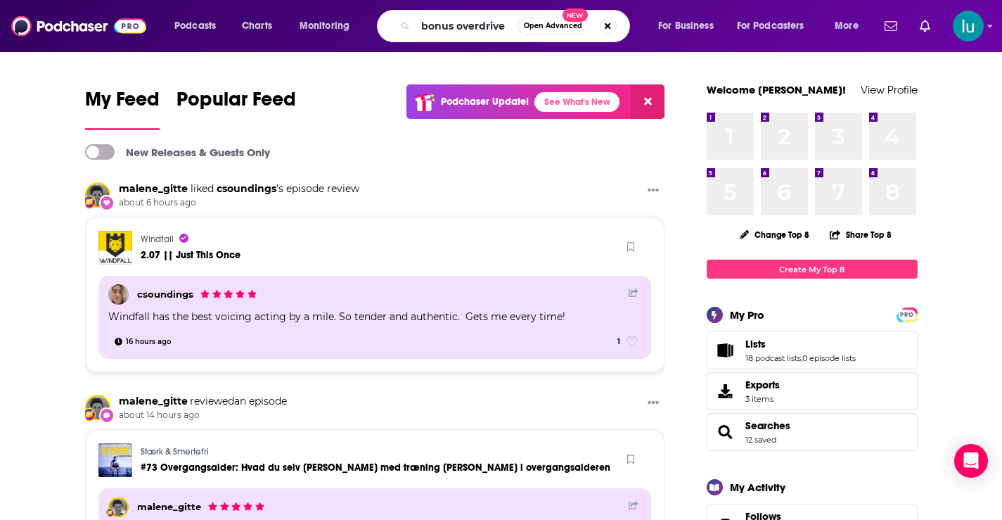
type input "bonus overdrive"
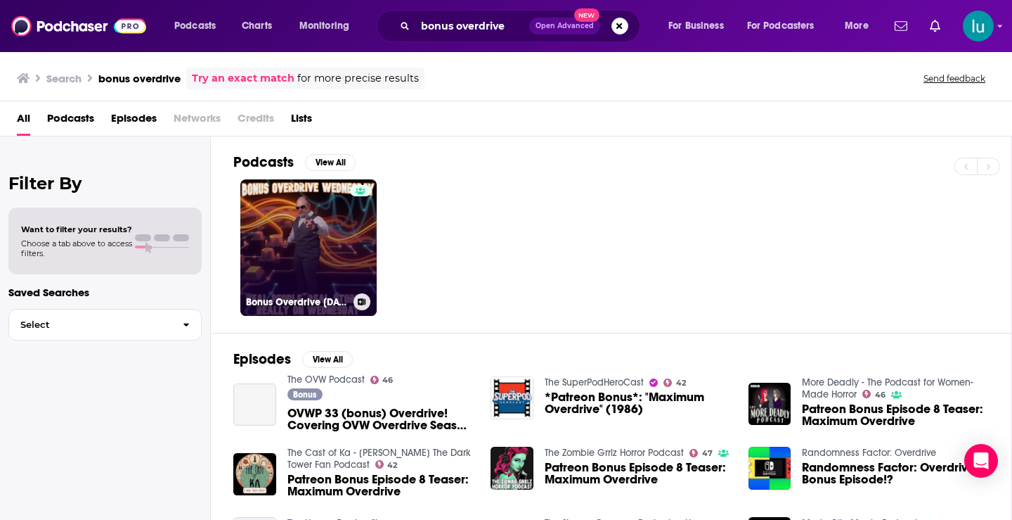
click at [310, 245] on link "Bonus Overdrive [DATE]" at bounding box center [308, 247] width 136 height 136
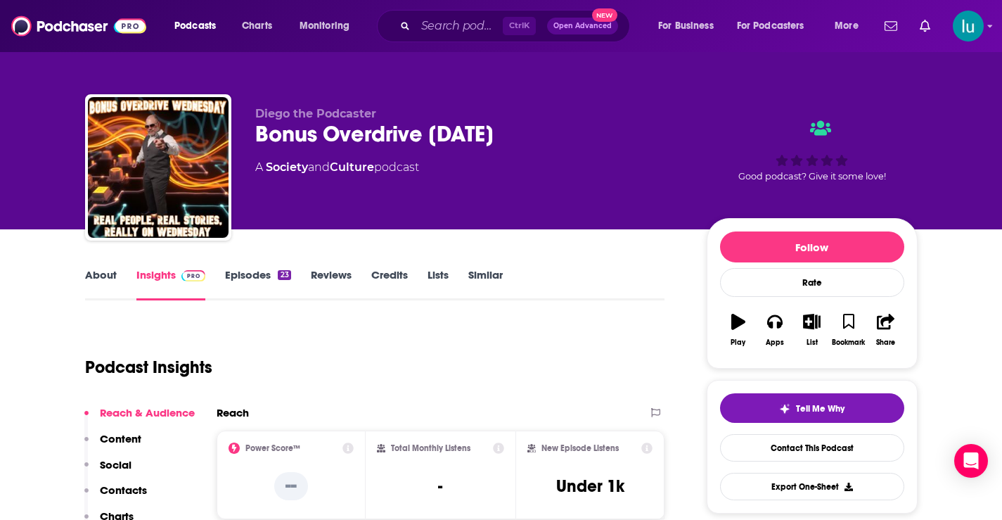
click at [97, 277] on link "About" at bounding box center [101, 284] width 32 height 32
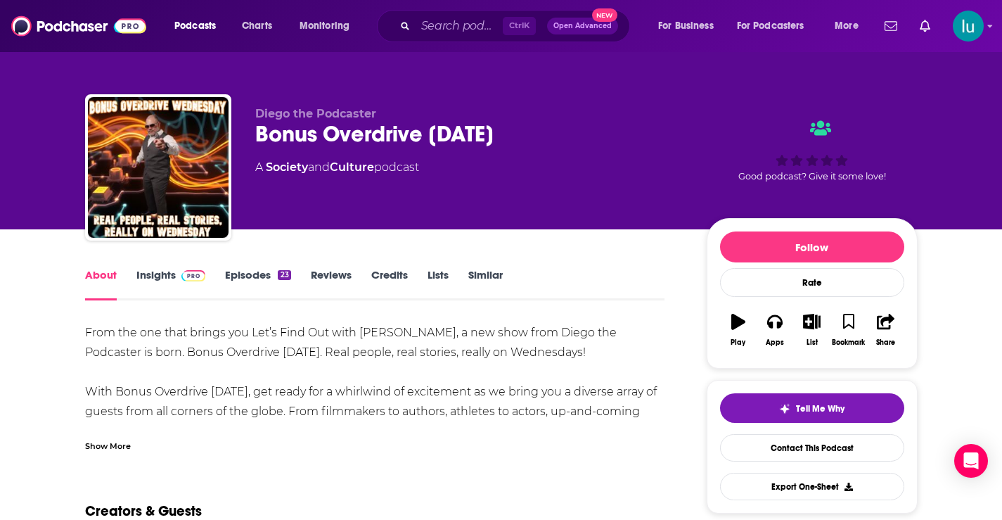
click at [118, 446] on div "Show More" at bounding box center [108, 444] width 46 height 13
